Goal: Information Seeking & Learning: Find specific fact

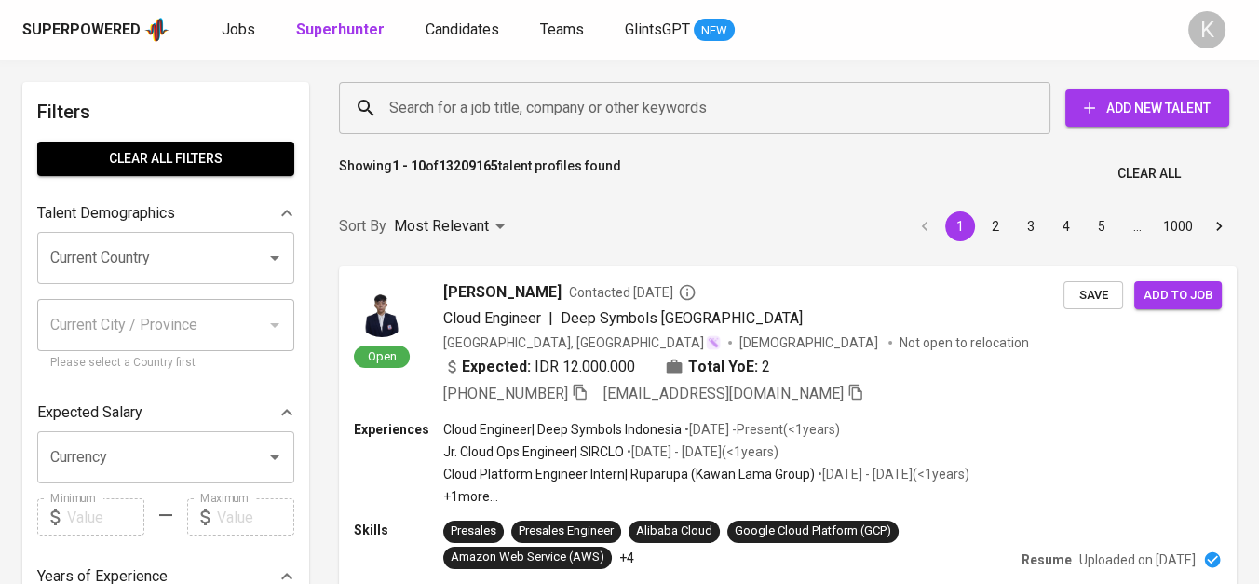
click at [577, 112] on input "Search for a job title, company or other keywords" at bounding box center [698, 107] width 629 height 35
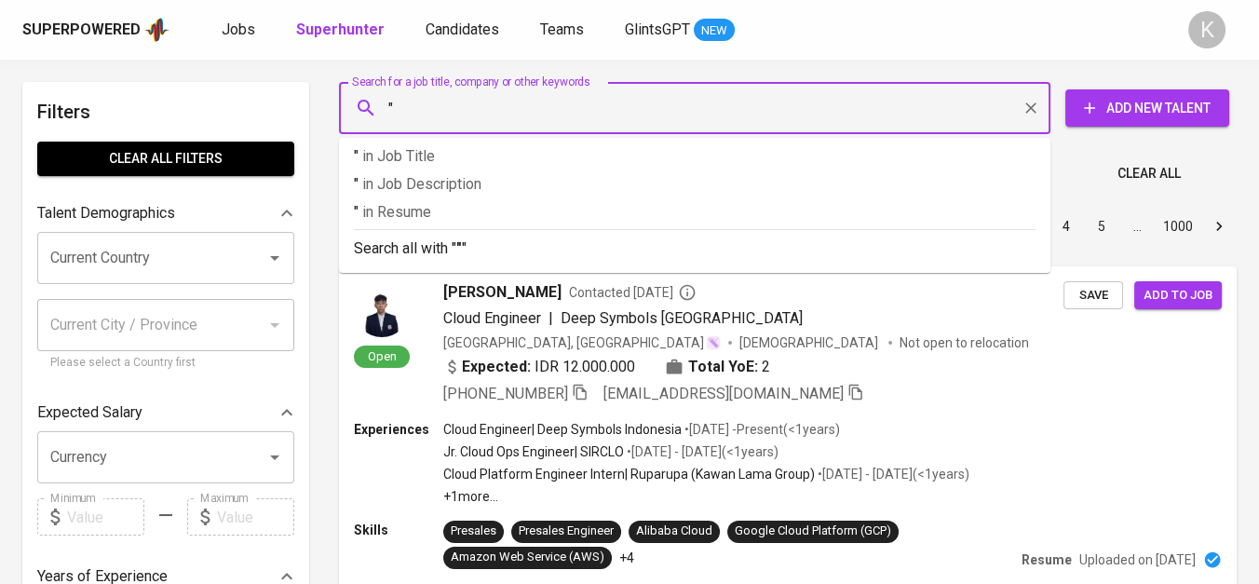
paste input "Panca Tirta Prigen"
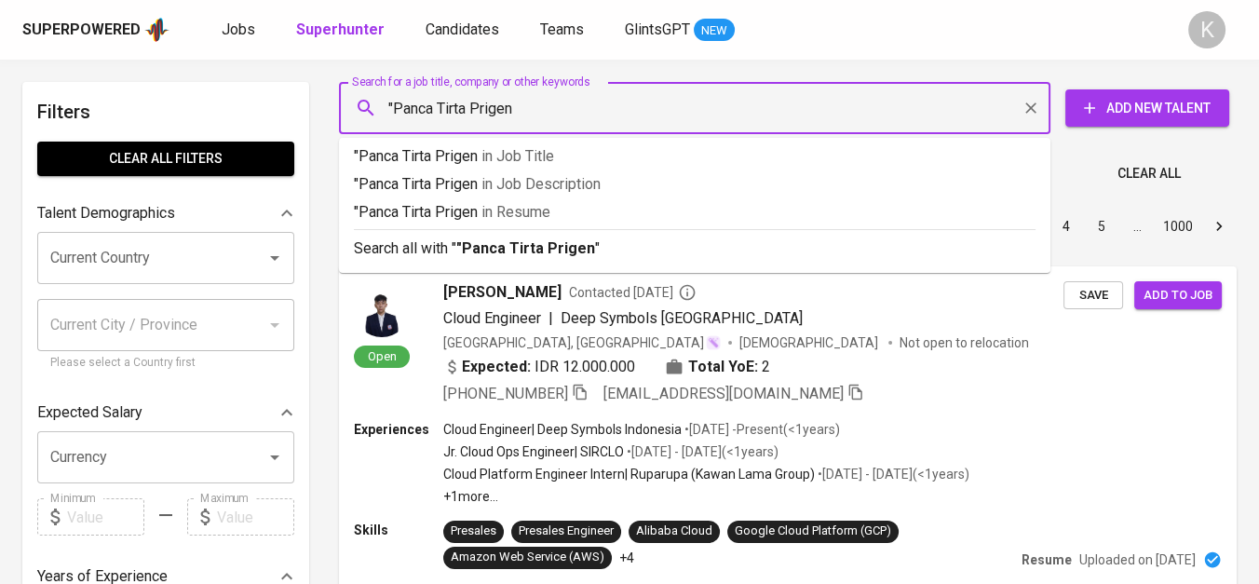
type input ""Panca Tirta Prigen""
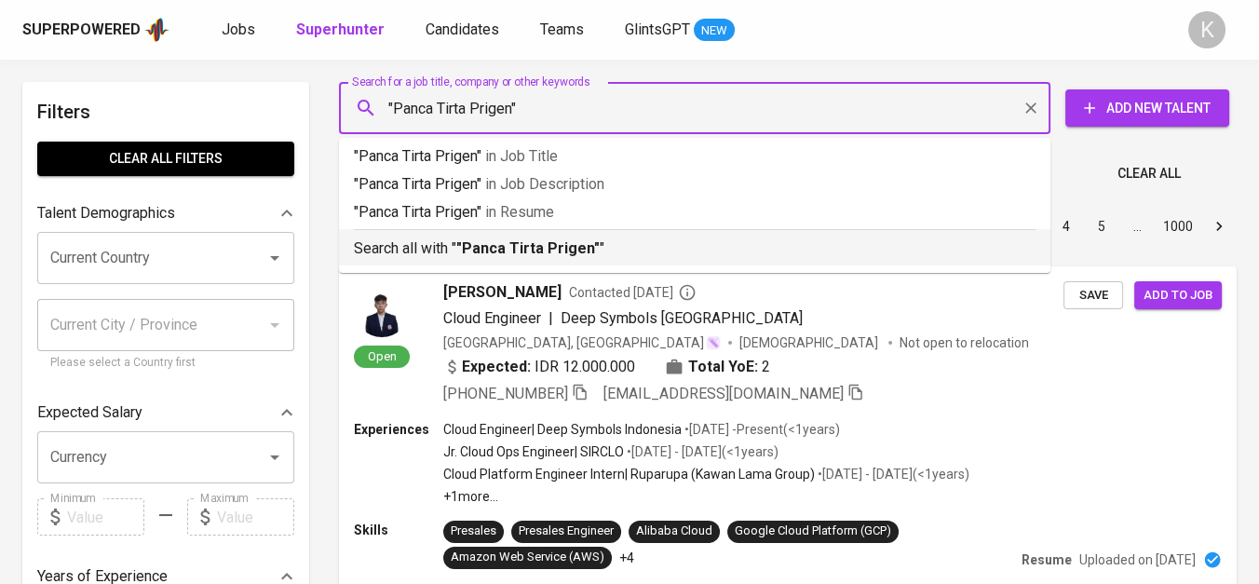
click at [591, 256] on p "Search all with " "Panca Tirta Prigen" "" at bounding box center [694, 248] width 681 height 22
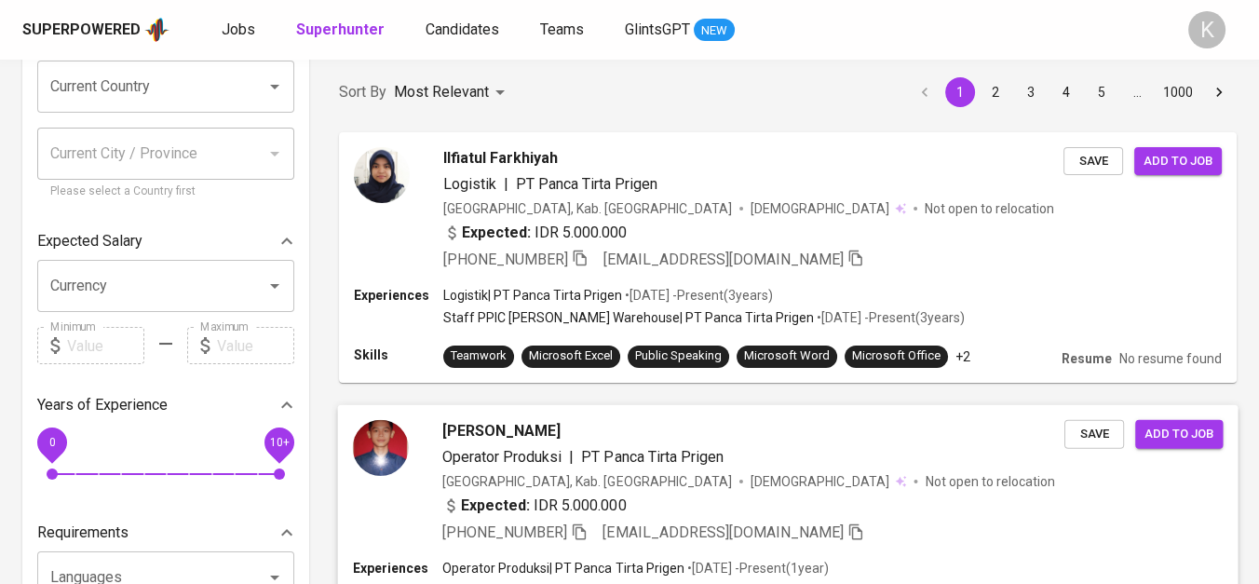
scroll to position [103, 0]
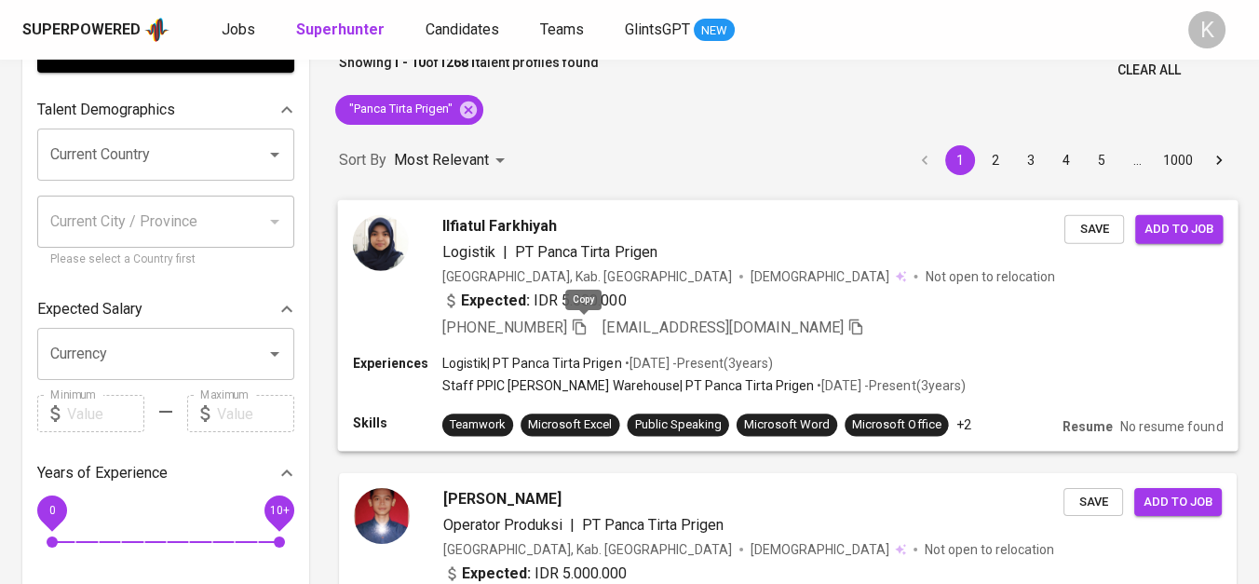
drag, startPoint x: 586, startPoint y: 321, endPoint x: 598, endPoint y: 324, distance: 11.5
click at [586, 321] on icon "button" at bounding box center [579, 325] width 17 height 17
click at [468, 116] on icon at bounding box center [468, 109] width 17 height 17
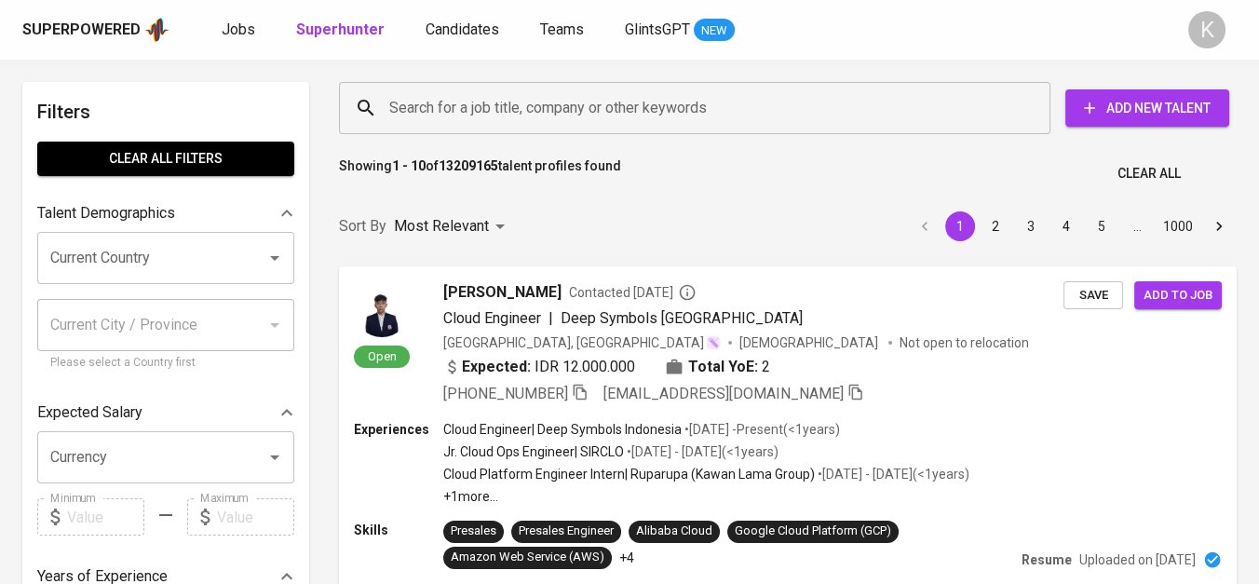
click at [405, 100] on input "Search for a job title, company or other keywords" at bounding box center [698, 107] width 629 height 35
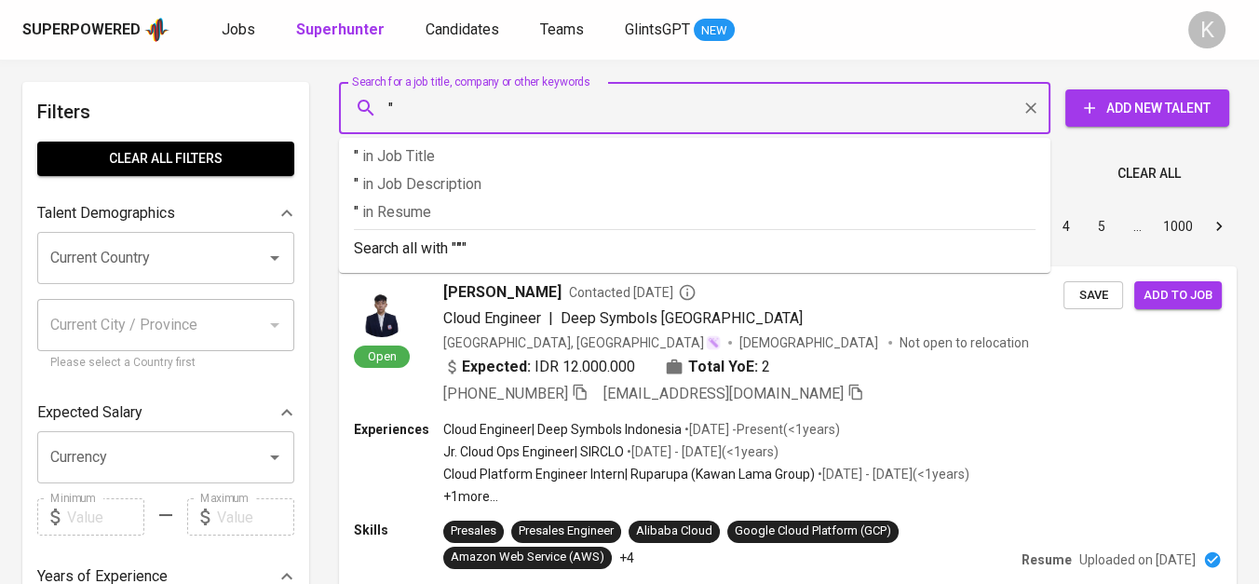
paste input "PT Walter Sinergi Asia"
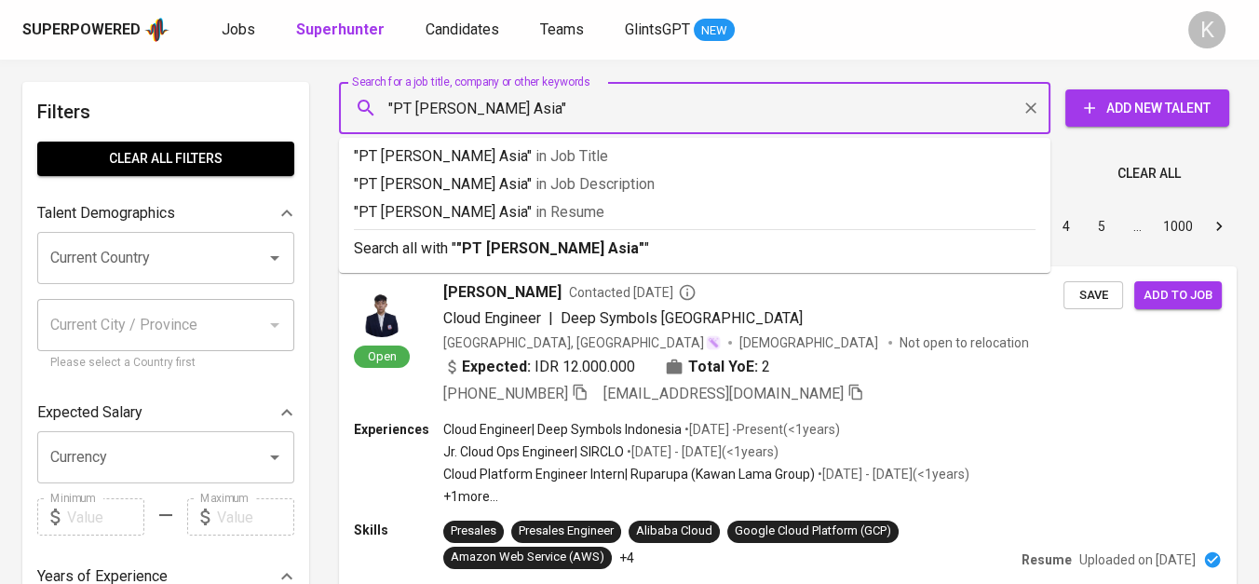
click at [411, 109] on input ""PT Walter Sinergi Asia"" at bounding box center [698, 107] width 629 height 35
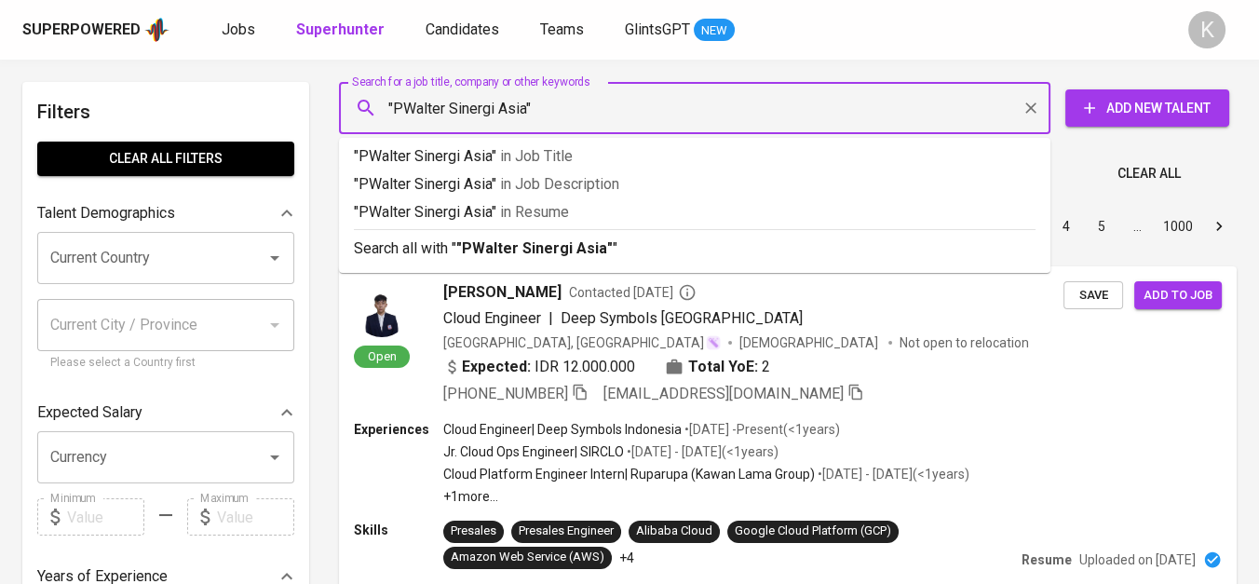
type input ""Walter Sinergi Asia""
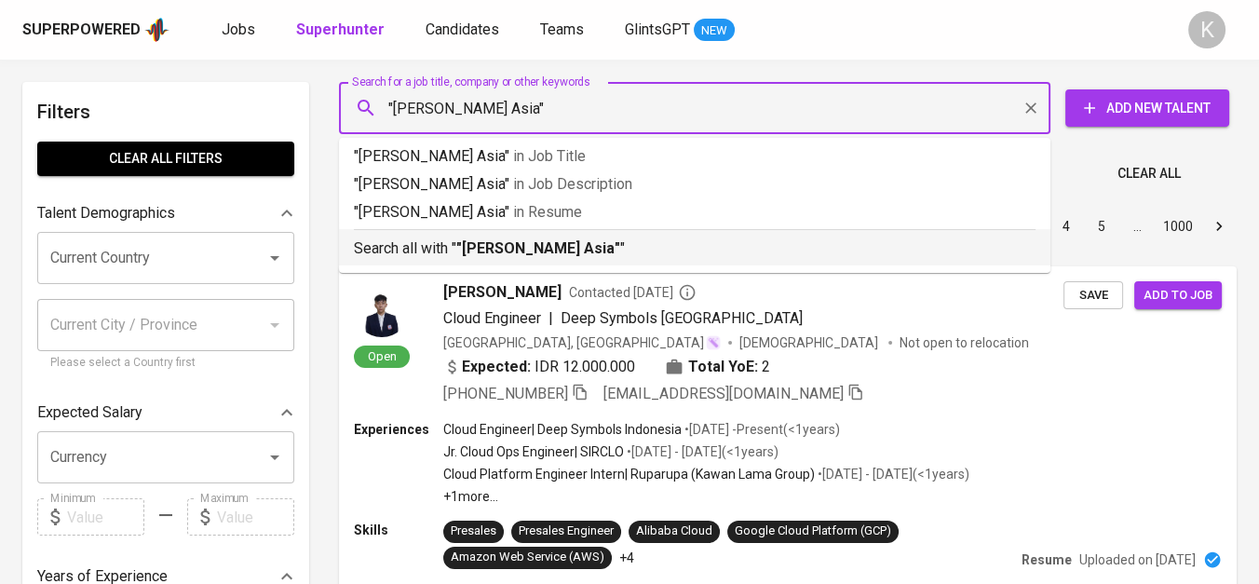
click at [530, 245] on b ""Walter Sinergi Asia"" at bounding box center [538, 248] width 164 height 18
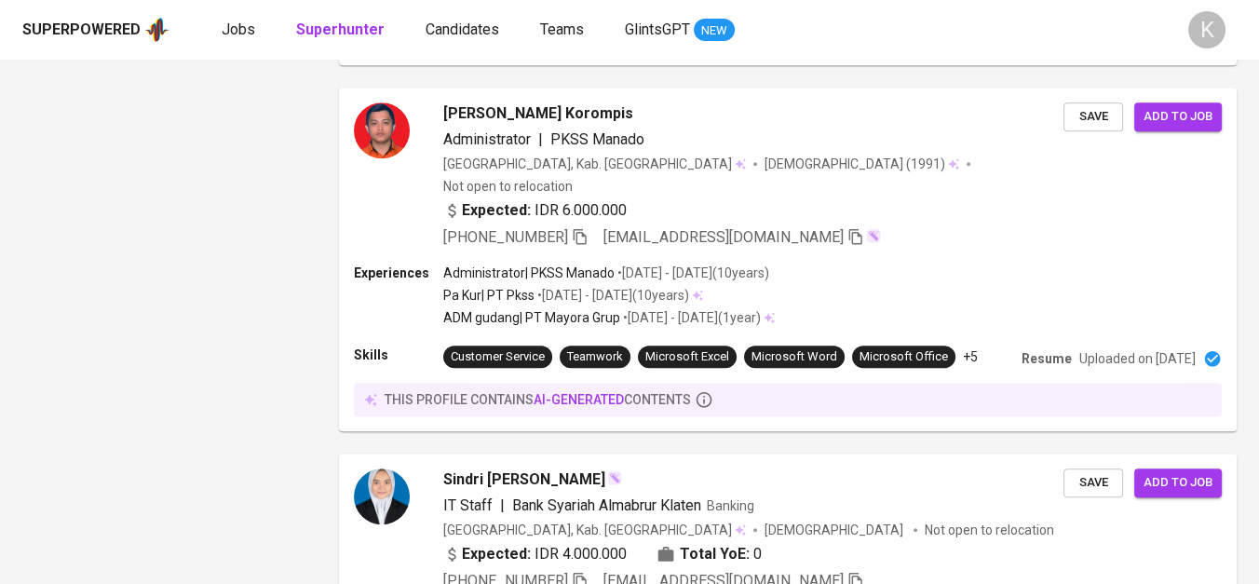
scroll to position [2069, 0]
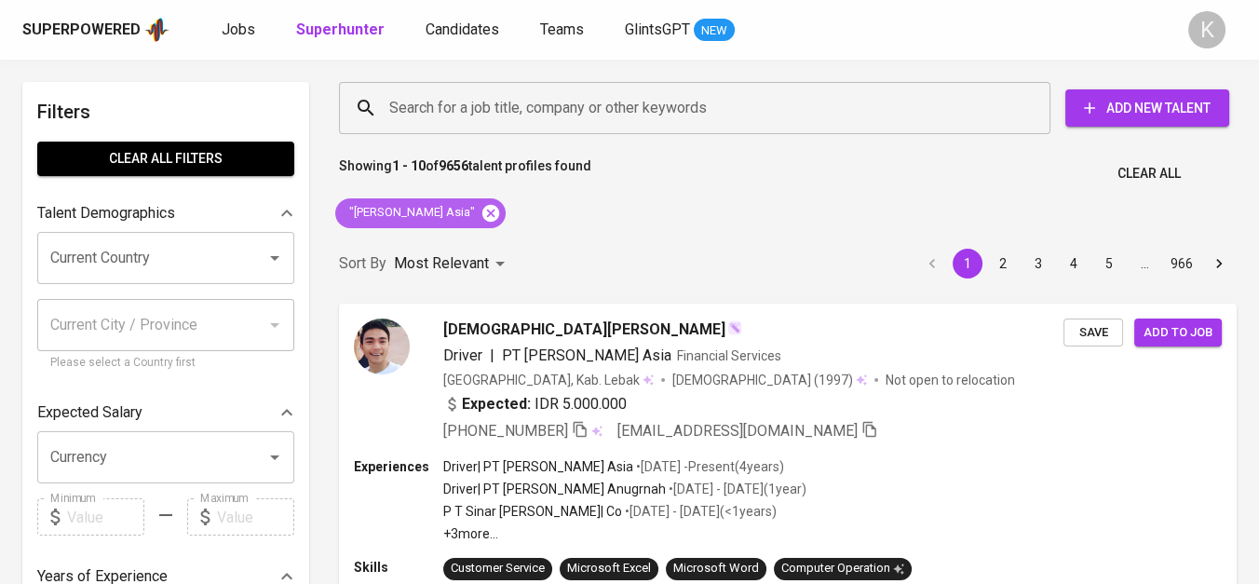
click at [482, 214] on icon at bounding box center [490, 212] width 17 height 17
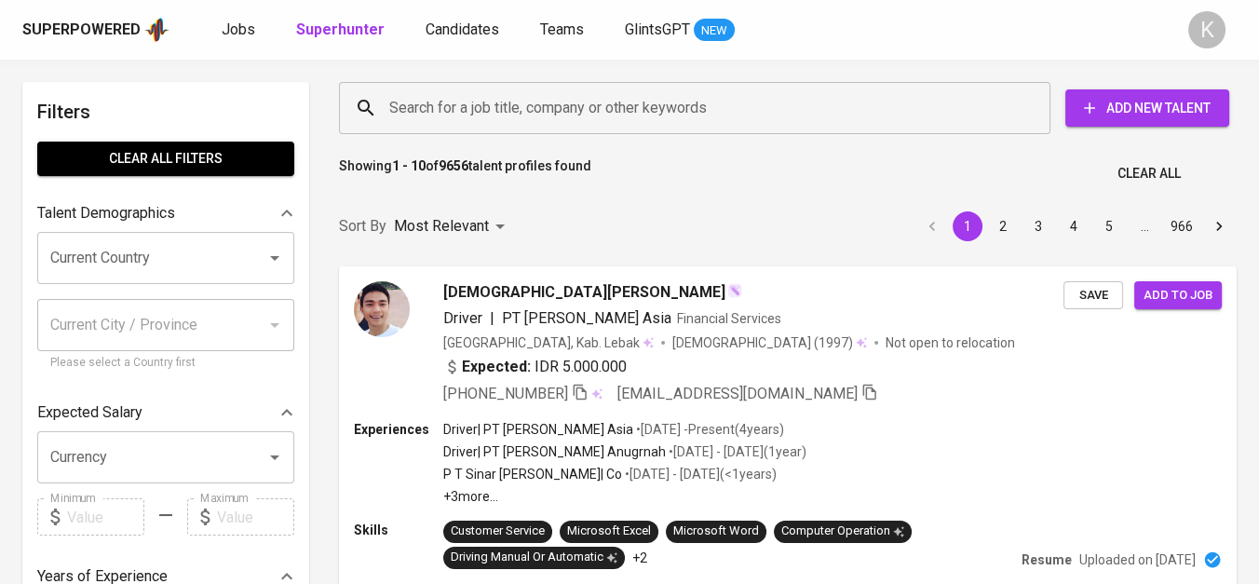
click at [523, 112] on input "Search for a job title, company or other keywords" at bounding box center [698, 107] width 629 height 35
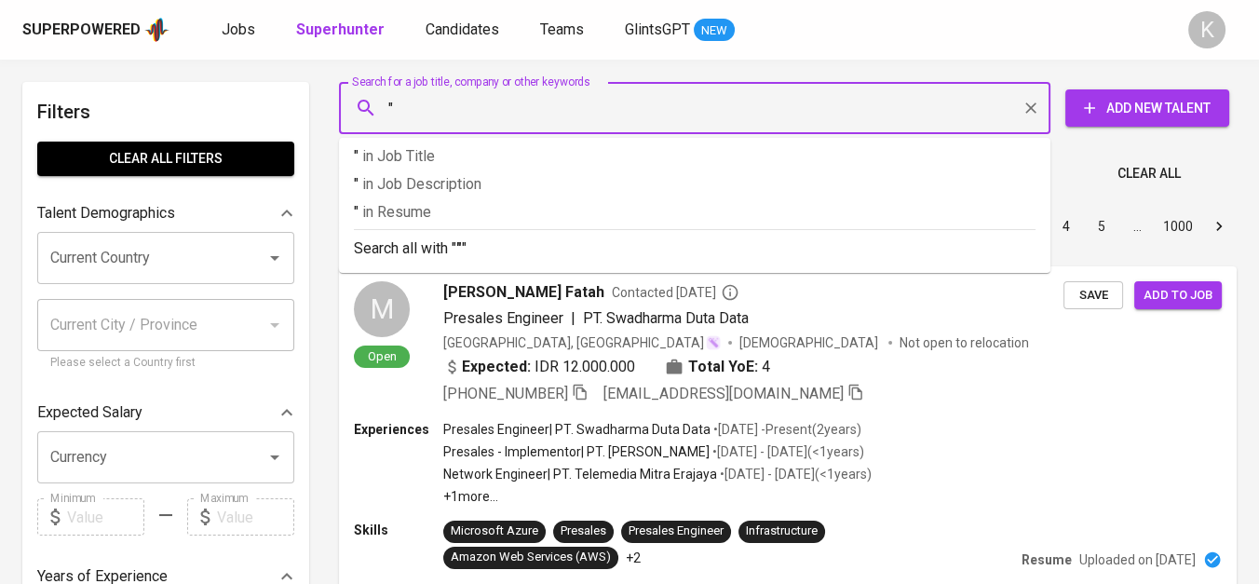
paste input "Rijal Nurdin"
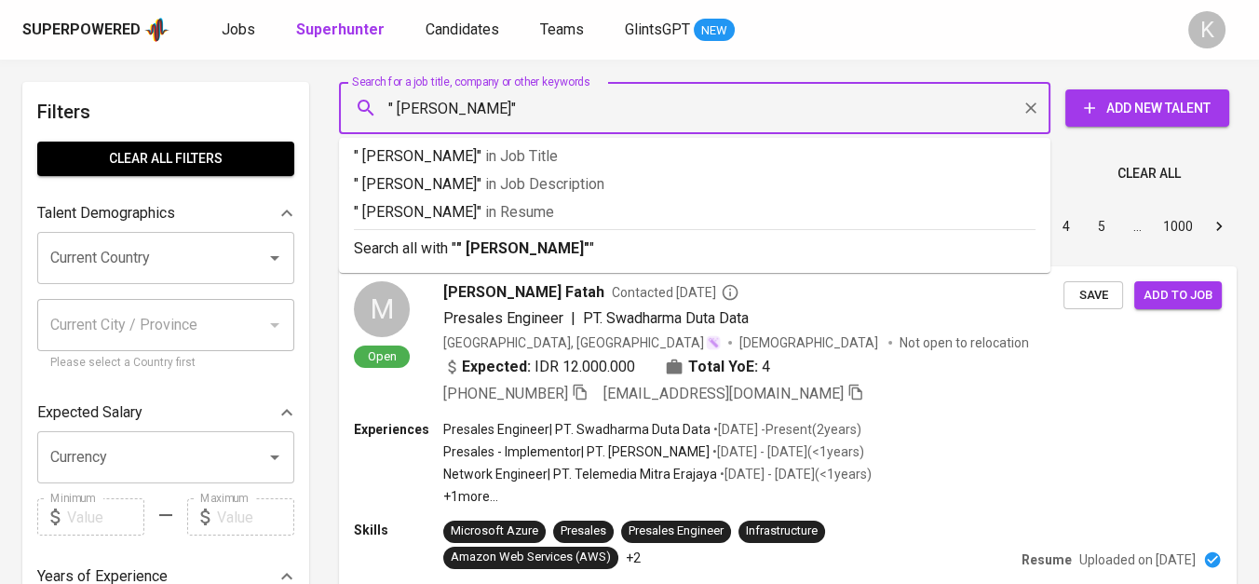
click at [398, 98] on input "" Rijal Nurdin"" at bounding box center [698, 107] width 629 height 35
type input ""Rijal Nurdin""
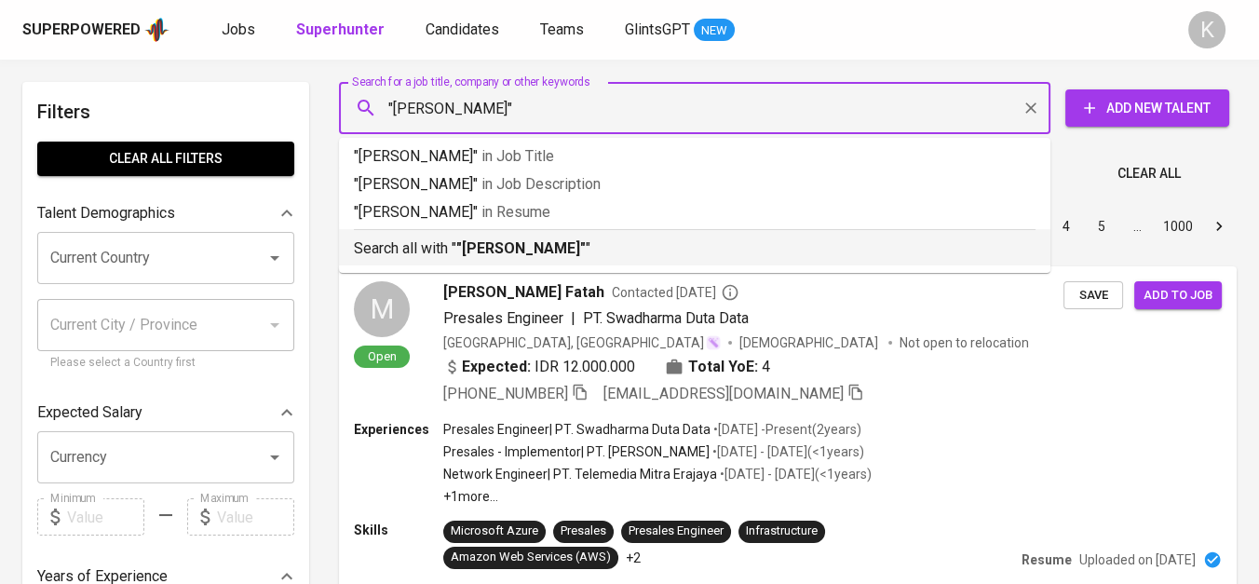
click at [529, 248] on b ""Rijal Nurdin"" at bounding box center [520, 248] width 129 height 18
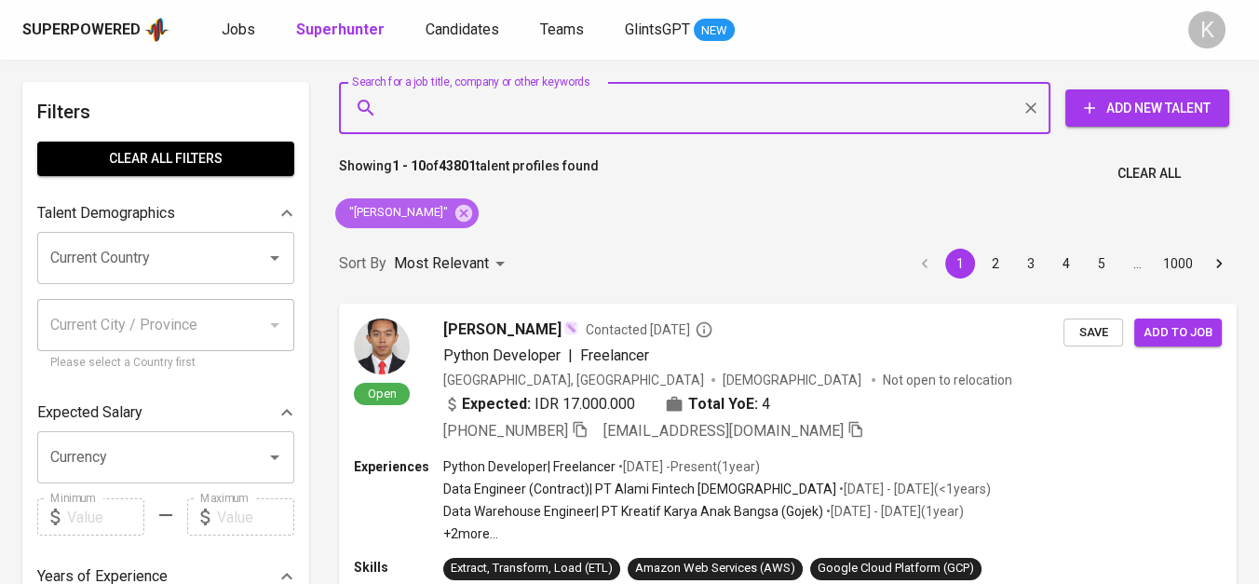
drag, startPoint x: 432, startPoint y: 209, endPoint x: 603, endPoint y: 15, distance: 259.2
click at [455, 209] on icon at bounding box center [463, 212] width 17 height 17
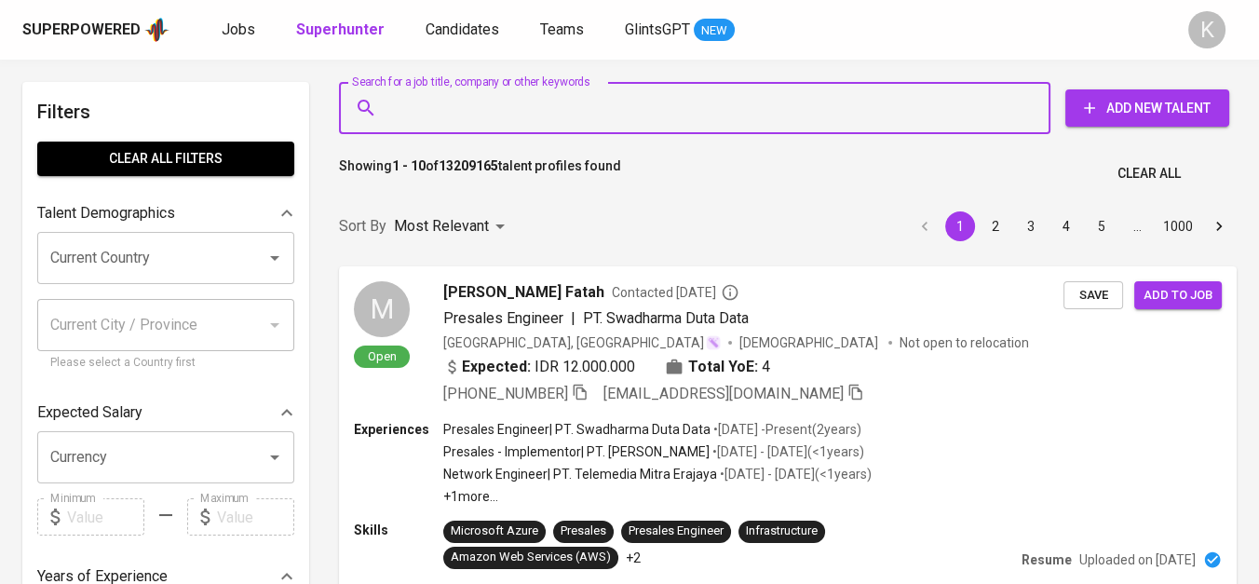
click at [525, 100] on input "Search for a job title, company or other keywords" at bounding box center [698, 107] width 629 height 35
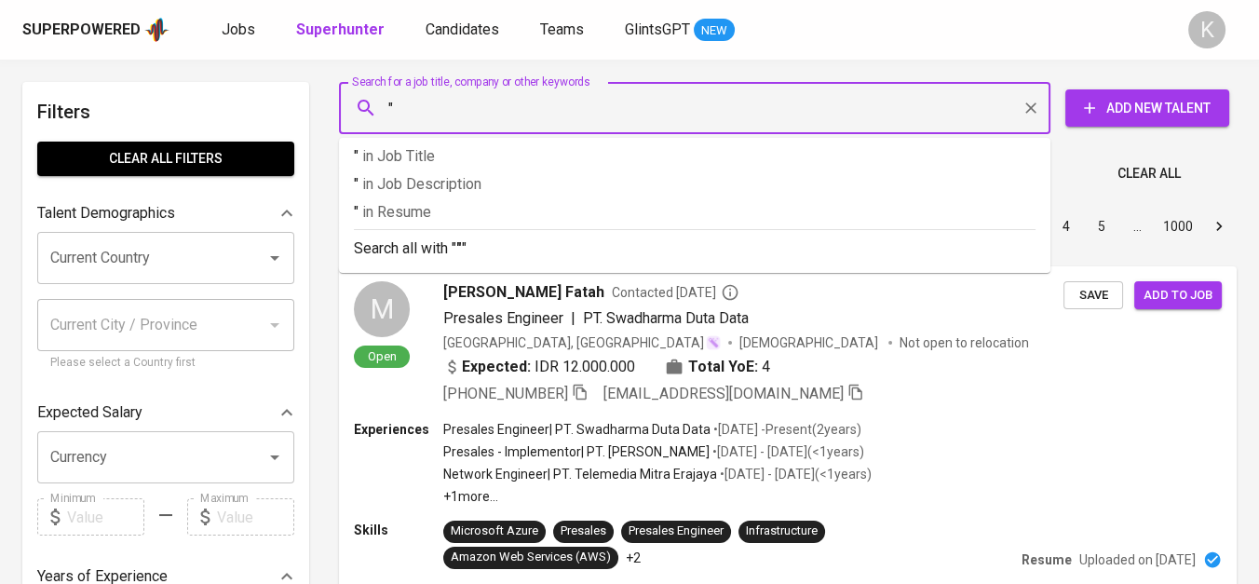
paste input "Muhammad Syarif Aulia RahmanLihat profil Muhammad Syarif Aulia Rahman"
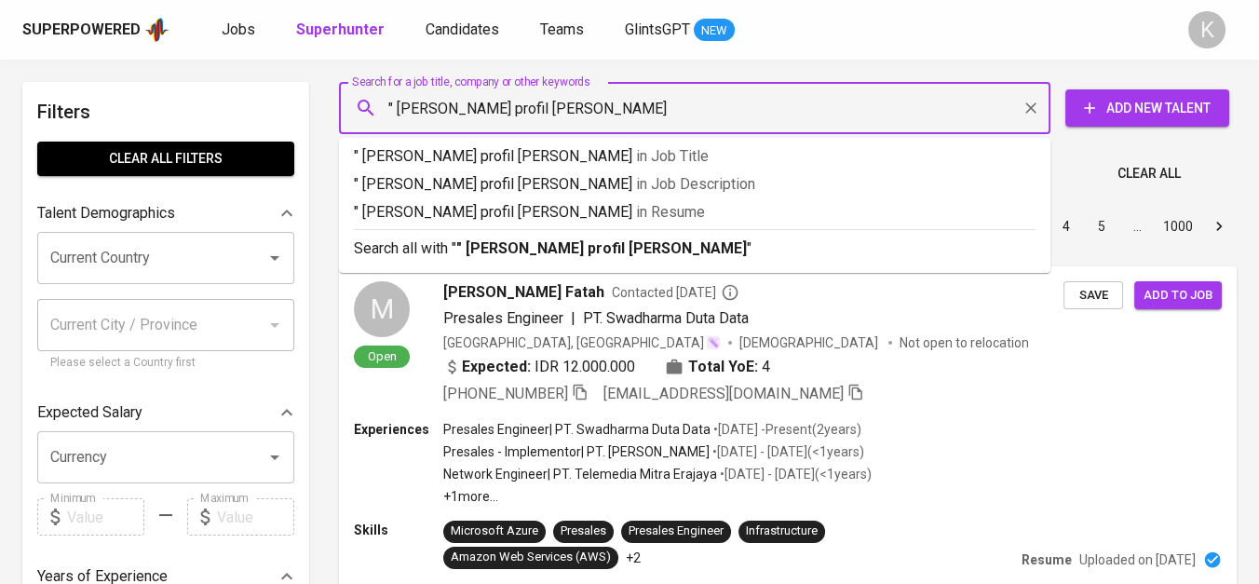
drag, startPoint x: 619, startPoint y: 102, endPoint x: 925, endPoint y: 122, distance: 306.9
click at [925, 122] on input "" Muhammad Syarif Aulia RahmanLihat profil Muhammad Syarif Aulia Rahman" at bounding box center [698, 107] width 629 height 35
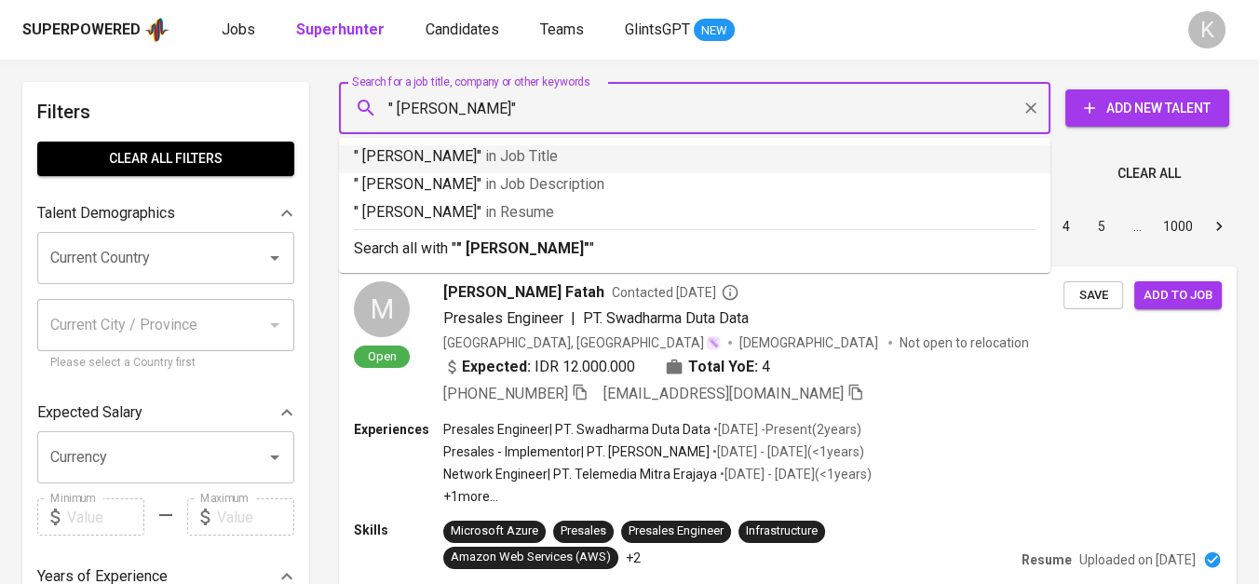
click at [398, 106] on input "" Muhammad Syarif Aulia Rahman"" at bounding box center [698, 107] width 629 height 35
type input ""Muhammad Syarif Aulia Rahman""
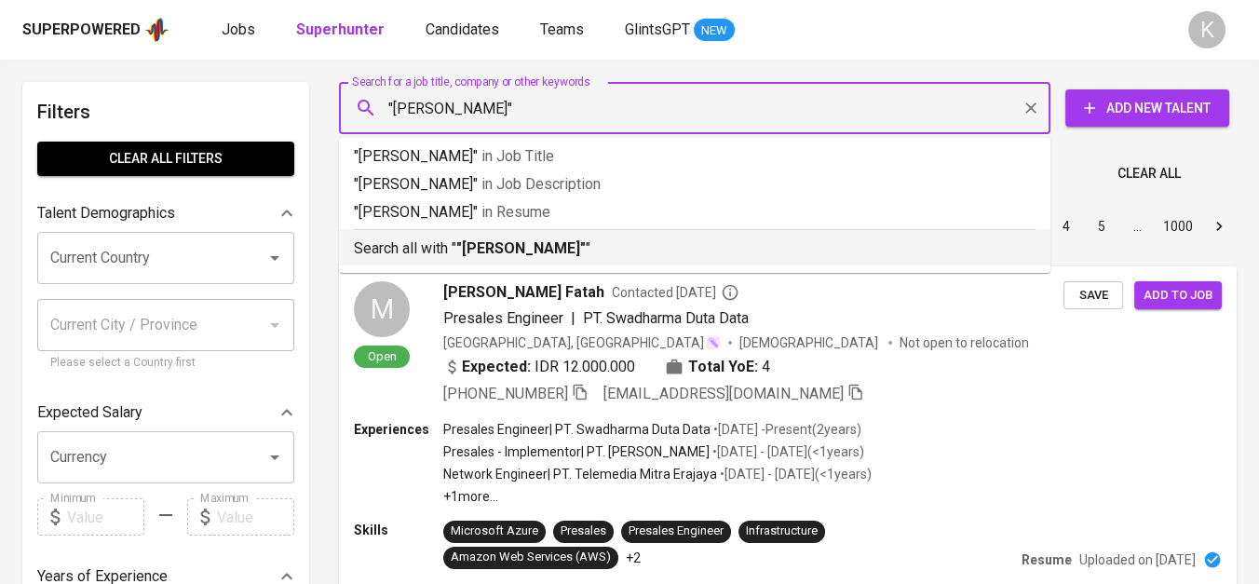
click at [586, 244] on b ""Muhammad Syarif Aulia Rahman"" at bounding box center [520, 248] width 129 height 18
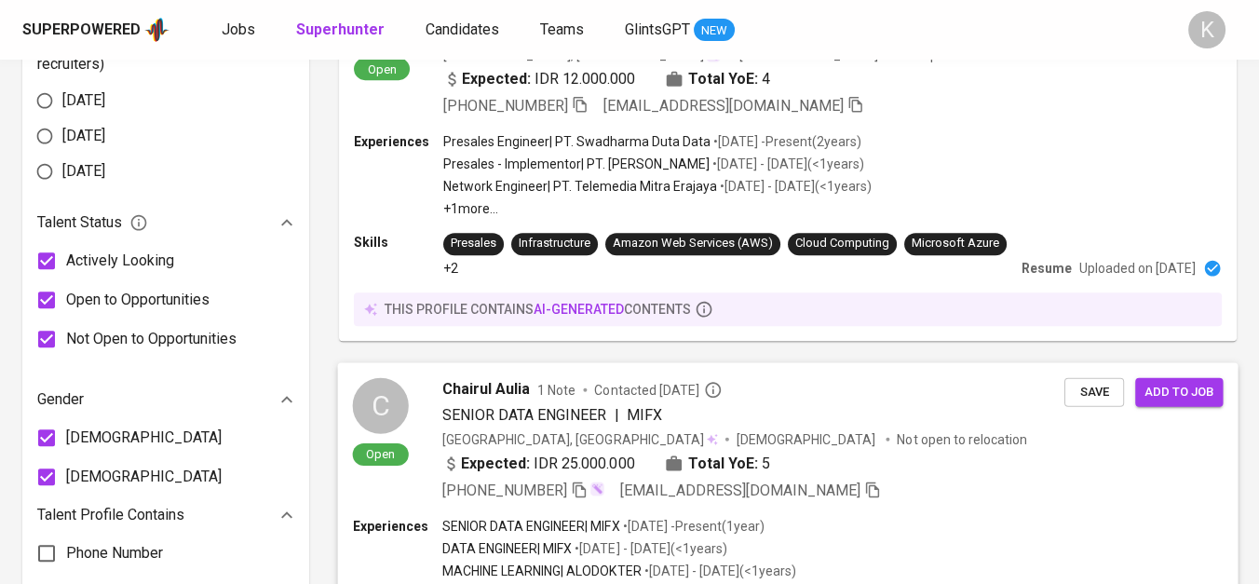
scroll to position [1138, 0]
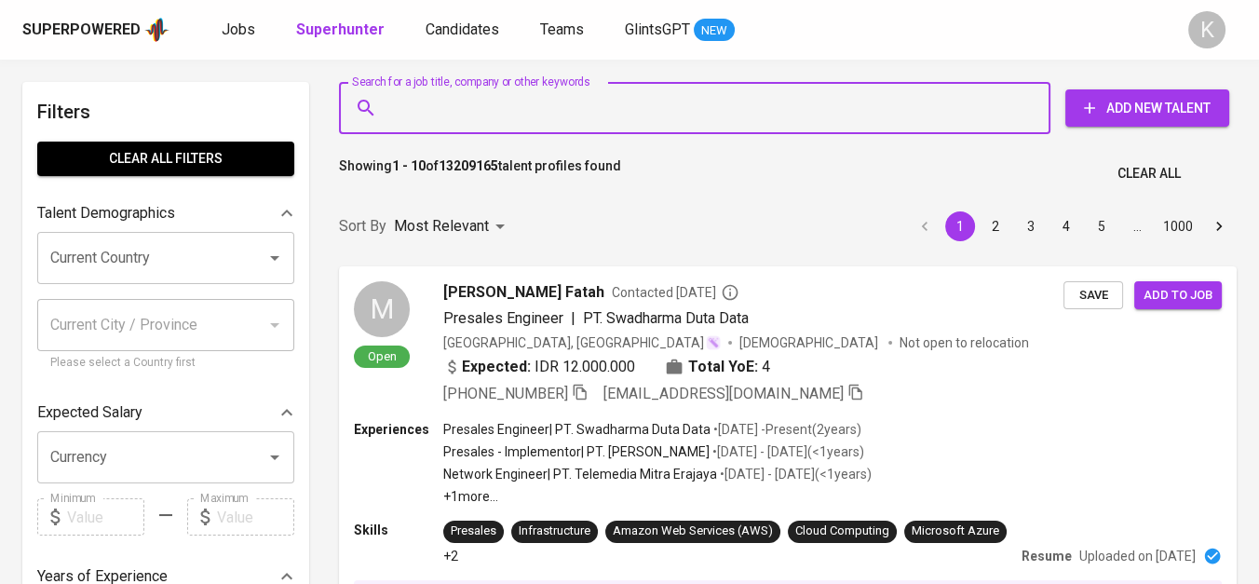
click at [582, 111] on input "Search for a job title, company or other keywords" at bounding box center [698, 107] width 629 height 35
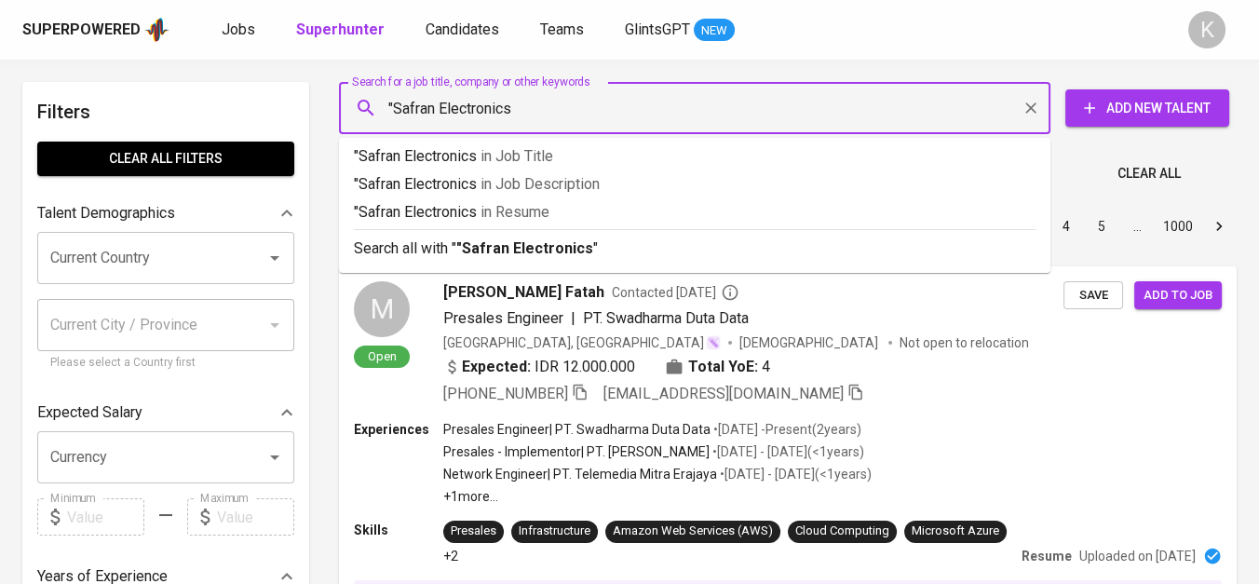
type input ""Safran Electronics""
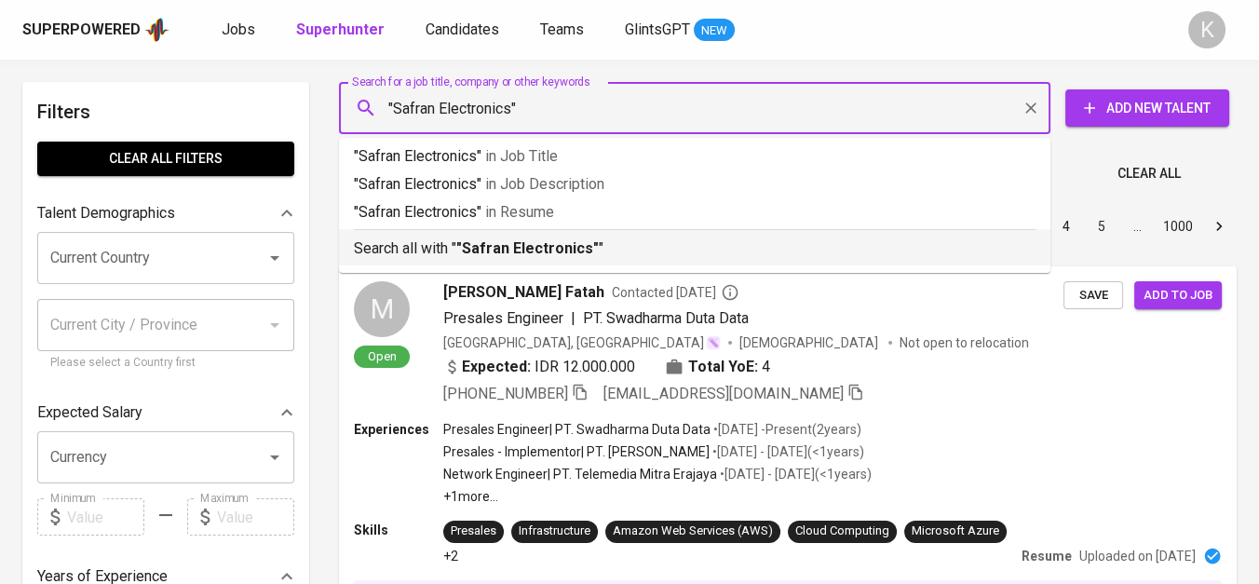
click at [602, 247] on p "Search all with " "Safran Electronics" "" at bounding box center [694, 248] width 681 height 22
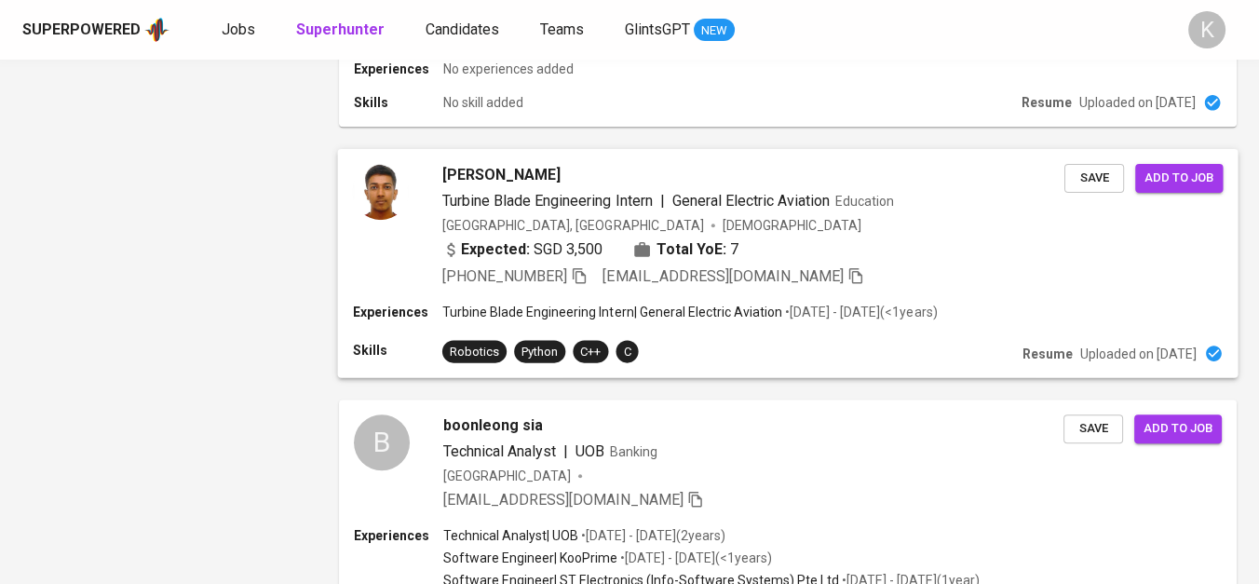
scroll to position [2472, 0]
